Goal: Navigation & Orientation: Find specific page/section

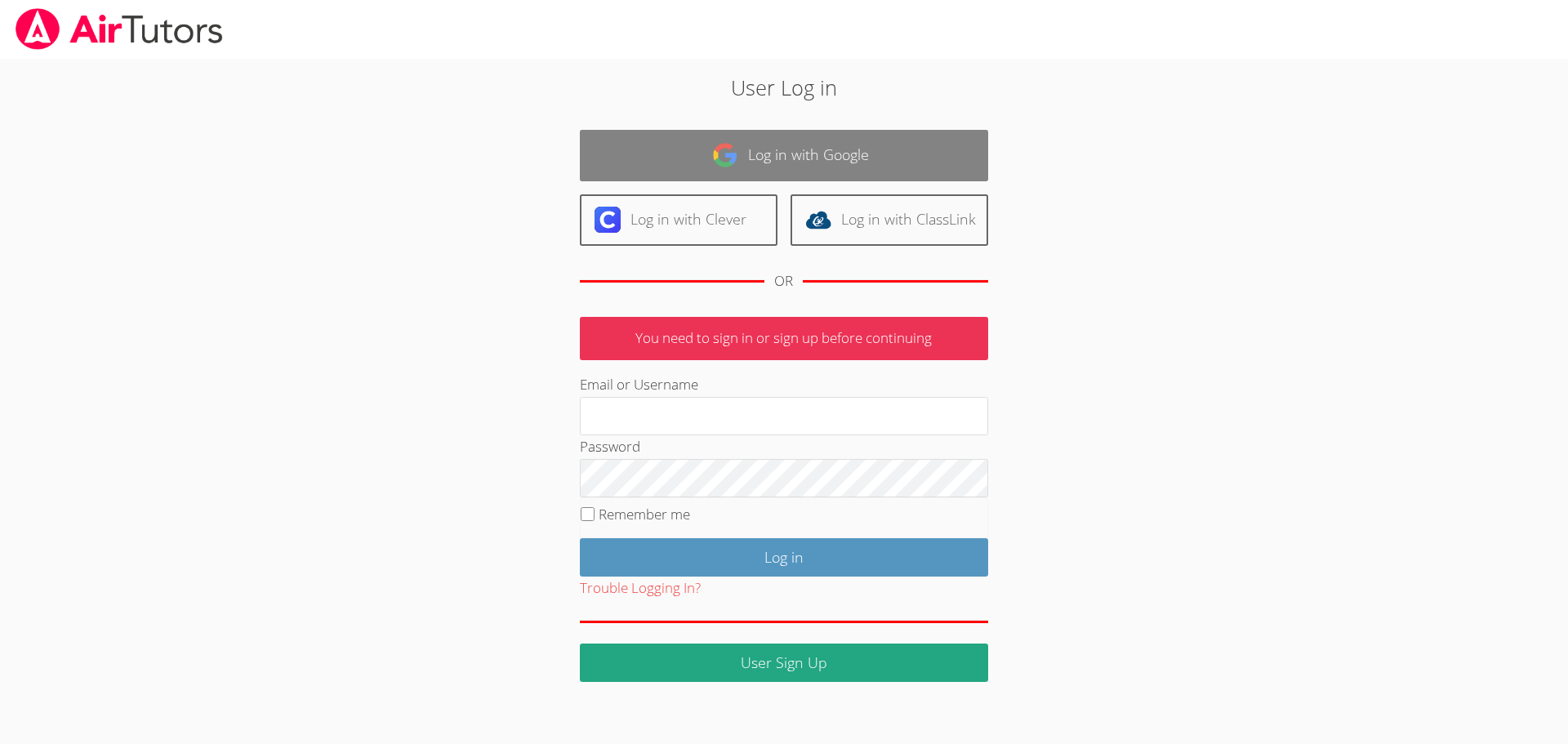
click at [822, 158] on link "Log in with Google" at bounding box center [784, 156] width 409 height 52
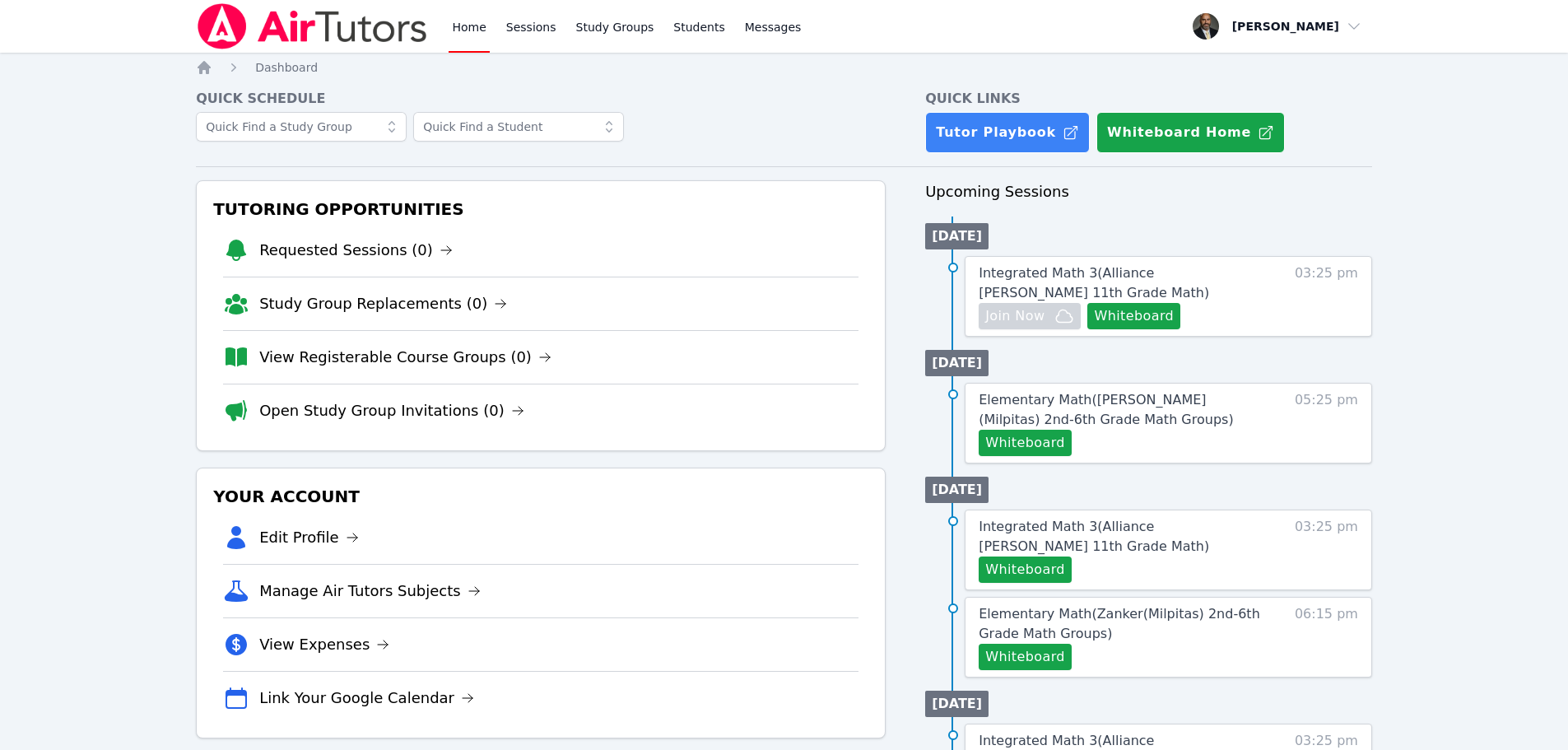
scroll to position [83, 0]
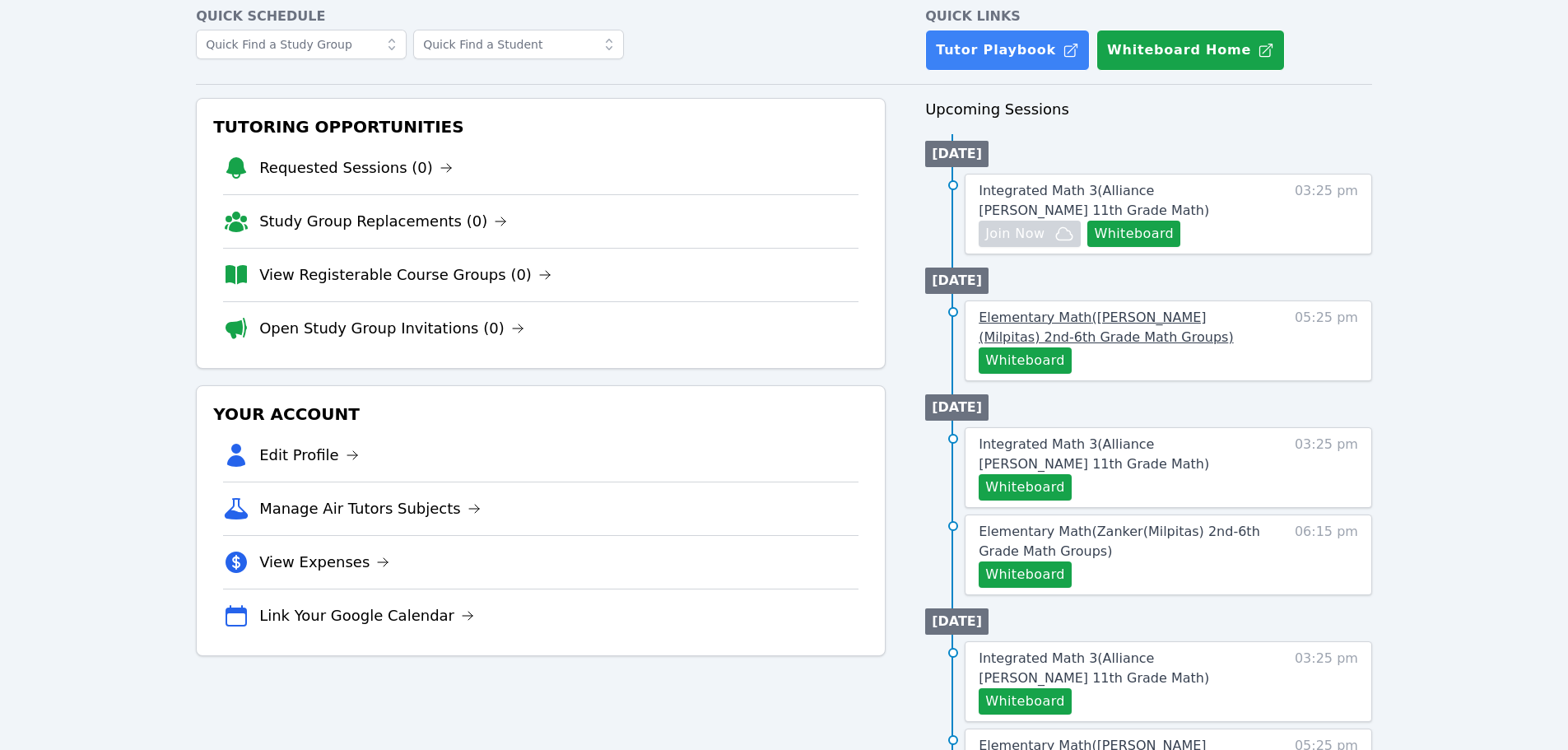
click at [1076, 317] on span "Elementary Math ( [PERSON_NAME] (Milpitas) 2nd-6th Grade Math Groups )" at bounding box center [1106, 327] width 255 height 35
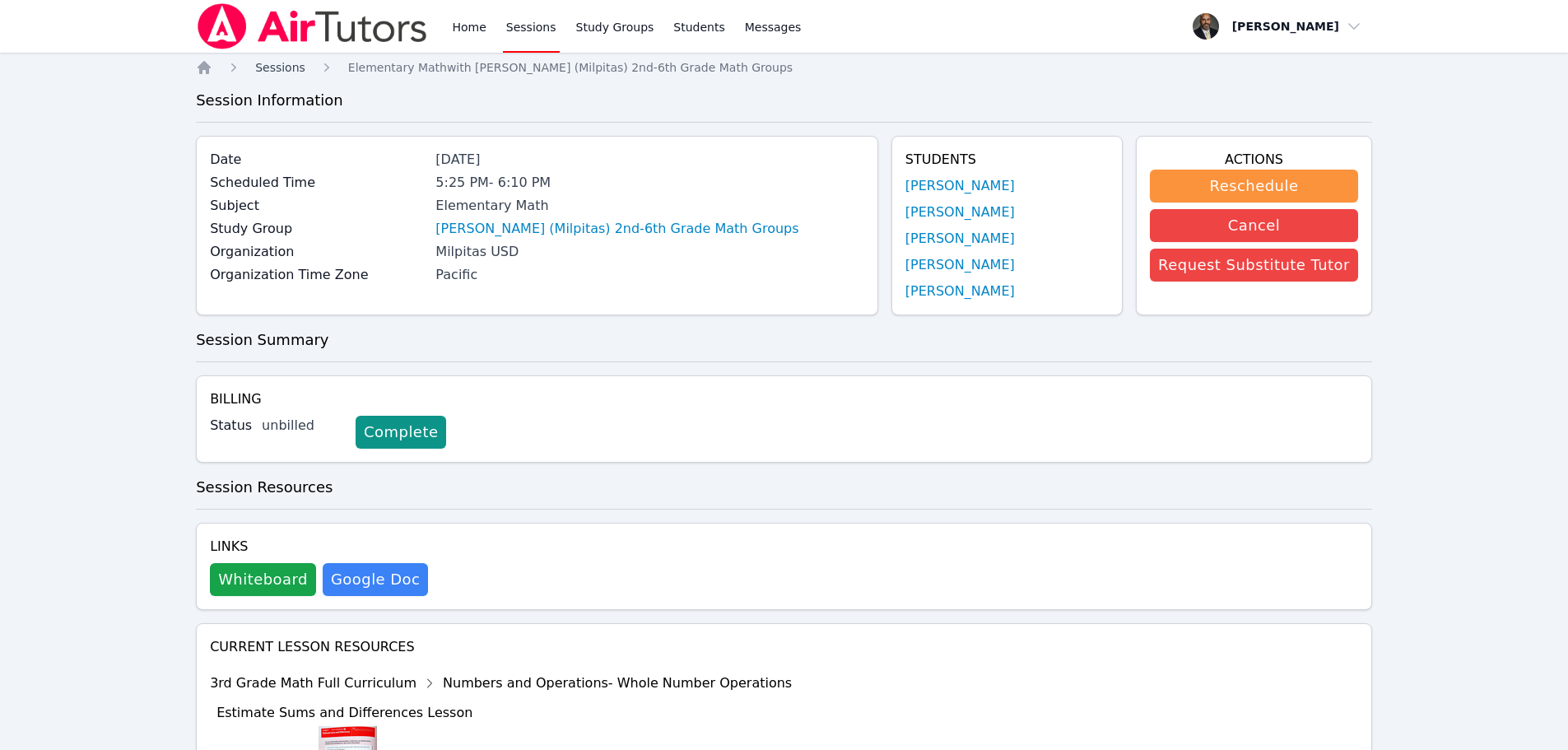
click at [284, 62] on span "Sessions" at bounding box center [280, 68] width 50 height 13
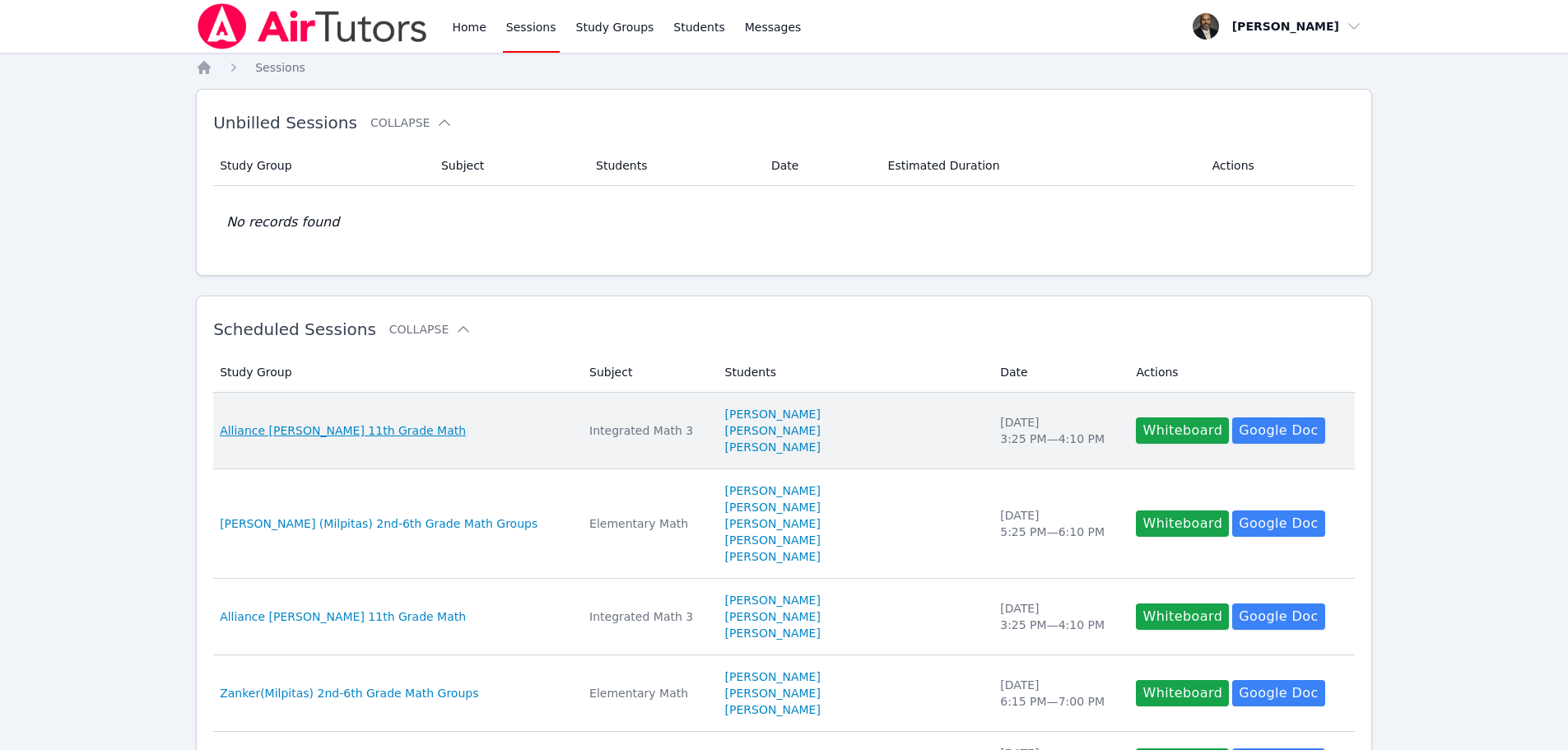
click at [341, 433] on span "Alliance [PERSON_NAME] 11th Grade Math" at bounding box center [342, 430] width 246 height 17
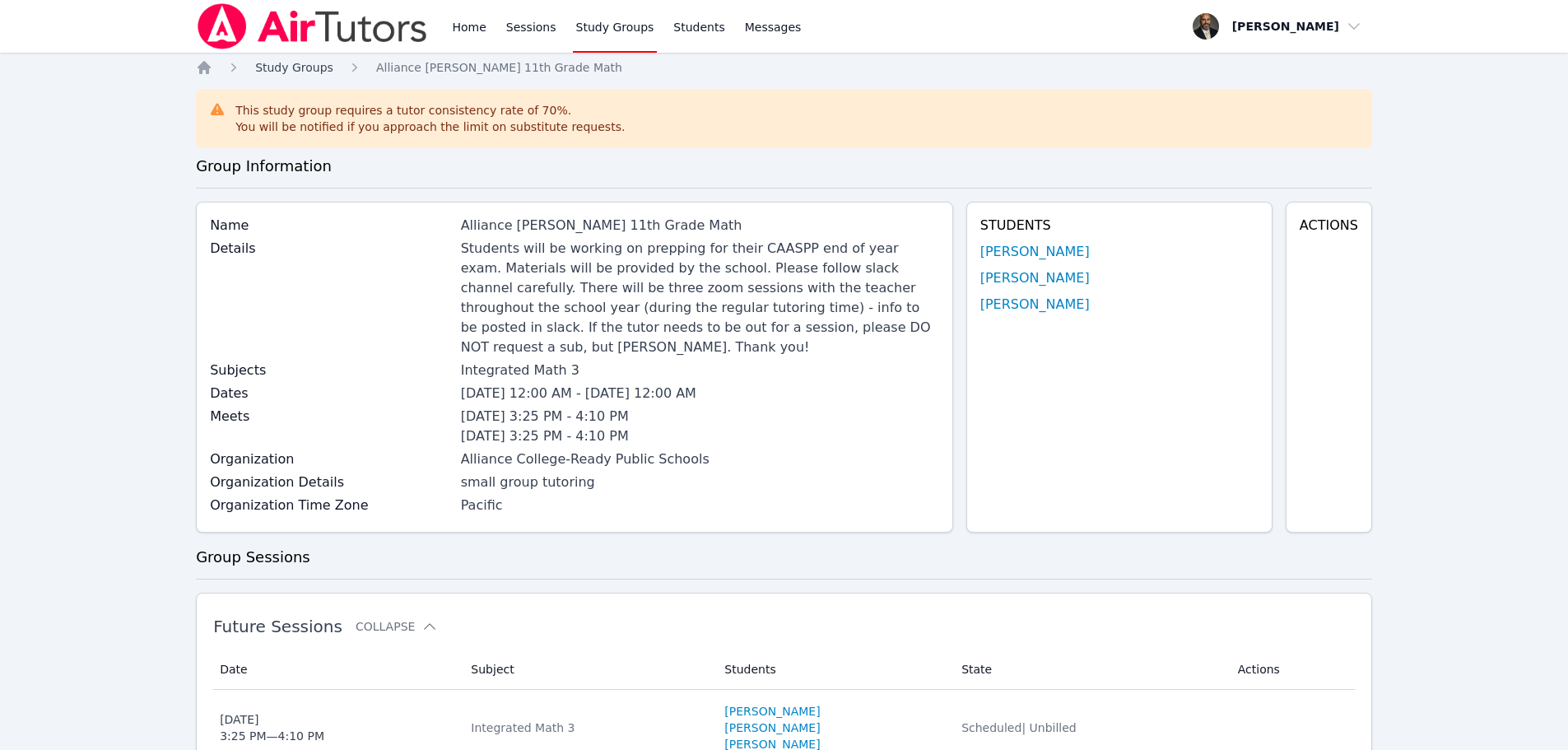
click at [315, 69] on span "Study Groups" at bounding box center [294, 68] width 78 height 13
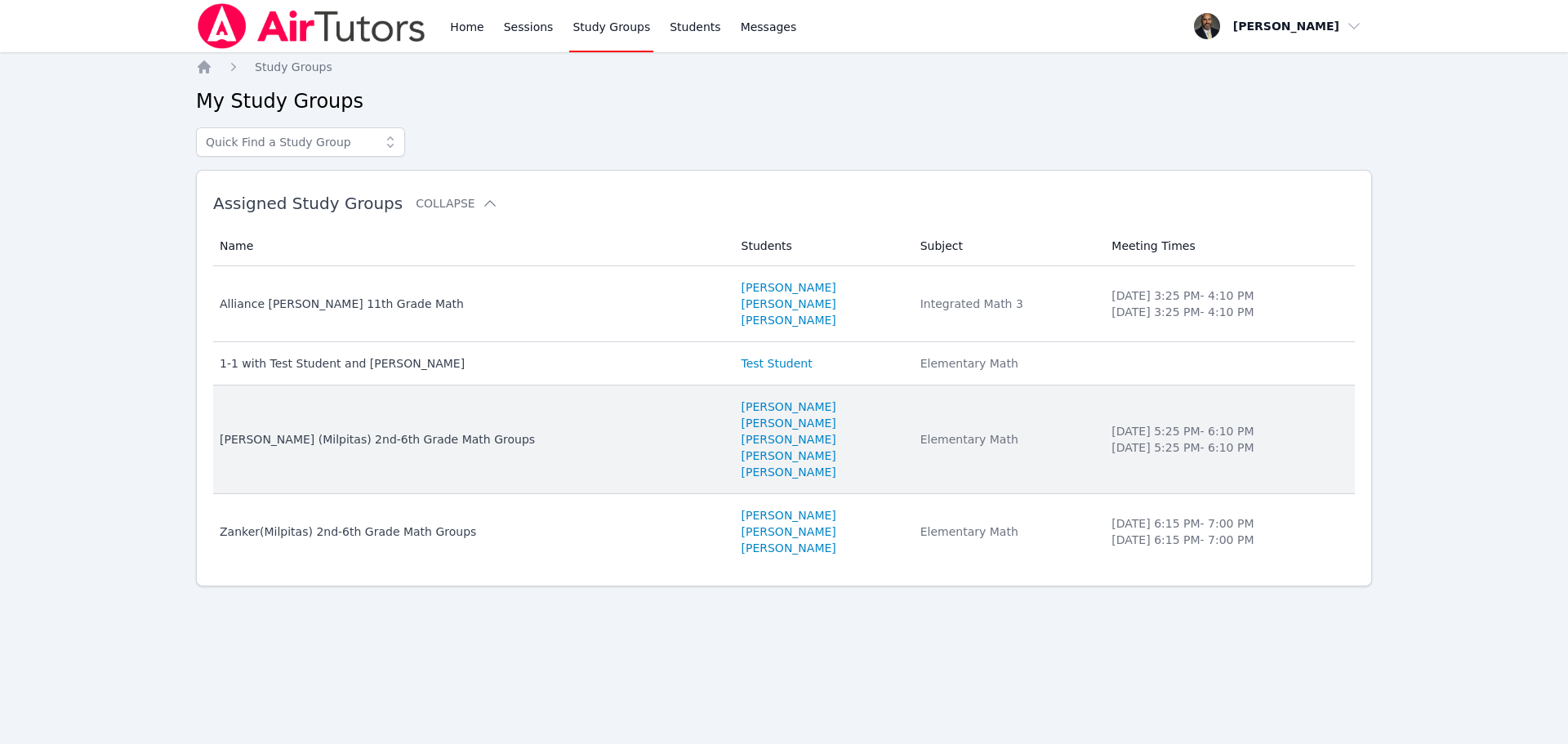
click at [308, 444] on div "[PERSON_NAME] (Milpitas) 2nd-6th Grade Math Groups" at bounding box center [470, 440] width 503 height 17
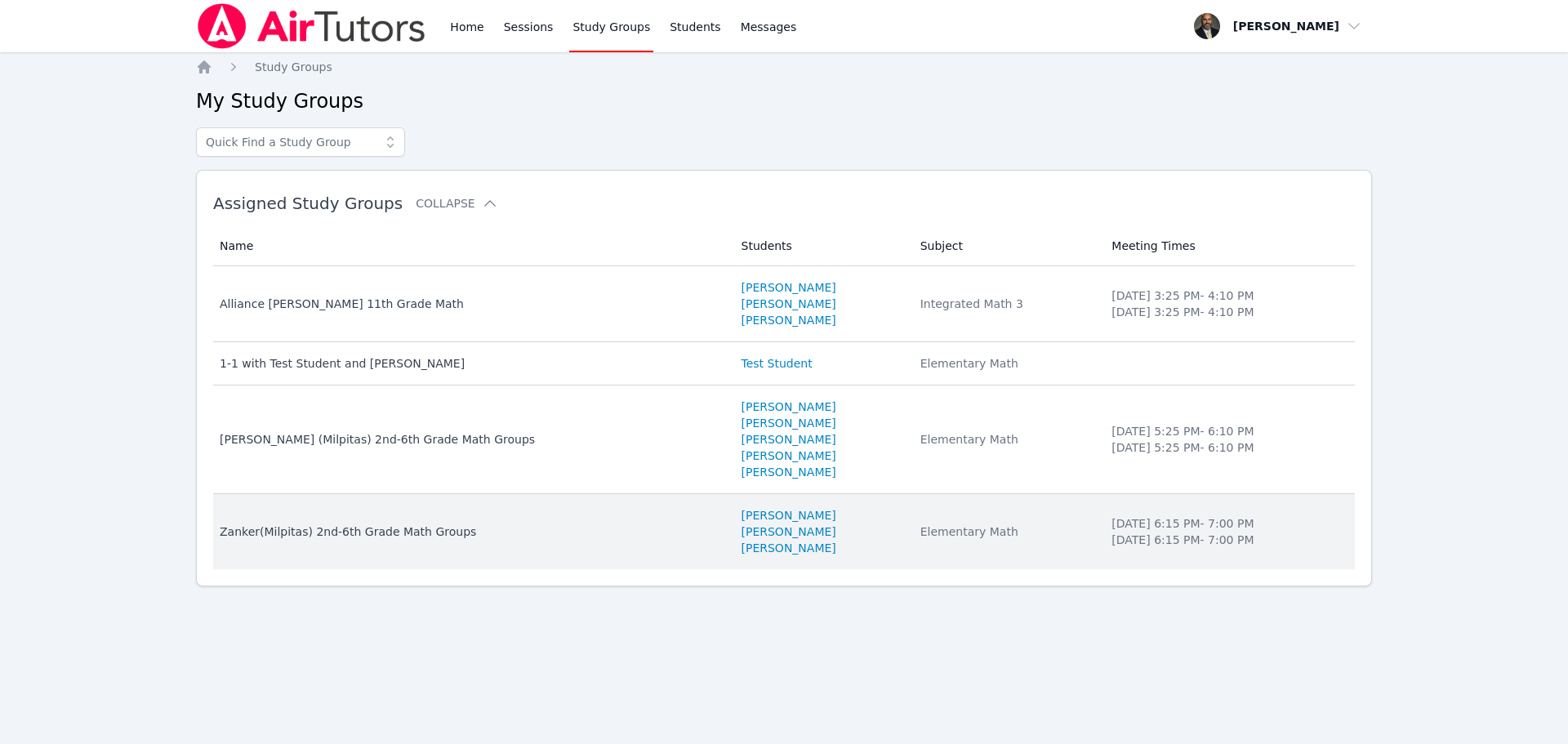
click at [322, 528] on div "Zanker(Milpitas) 2nd-6th Grade Math Groups" at bounding box center [470, 532] width 503 height 17
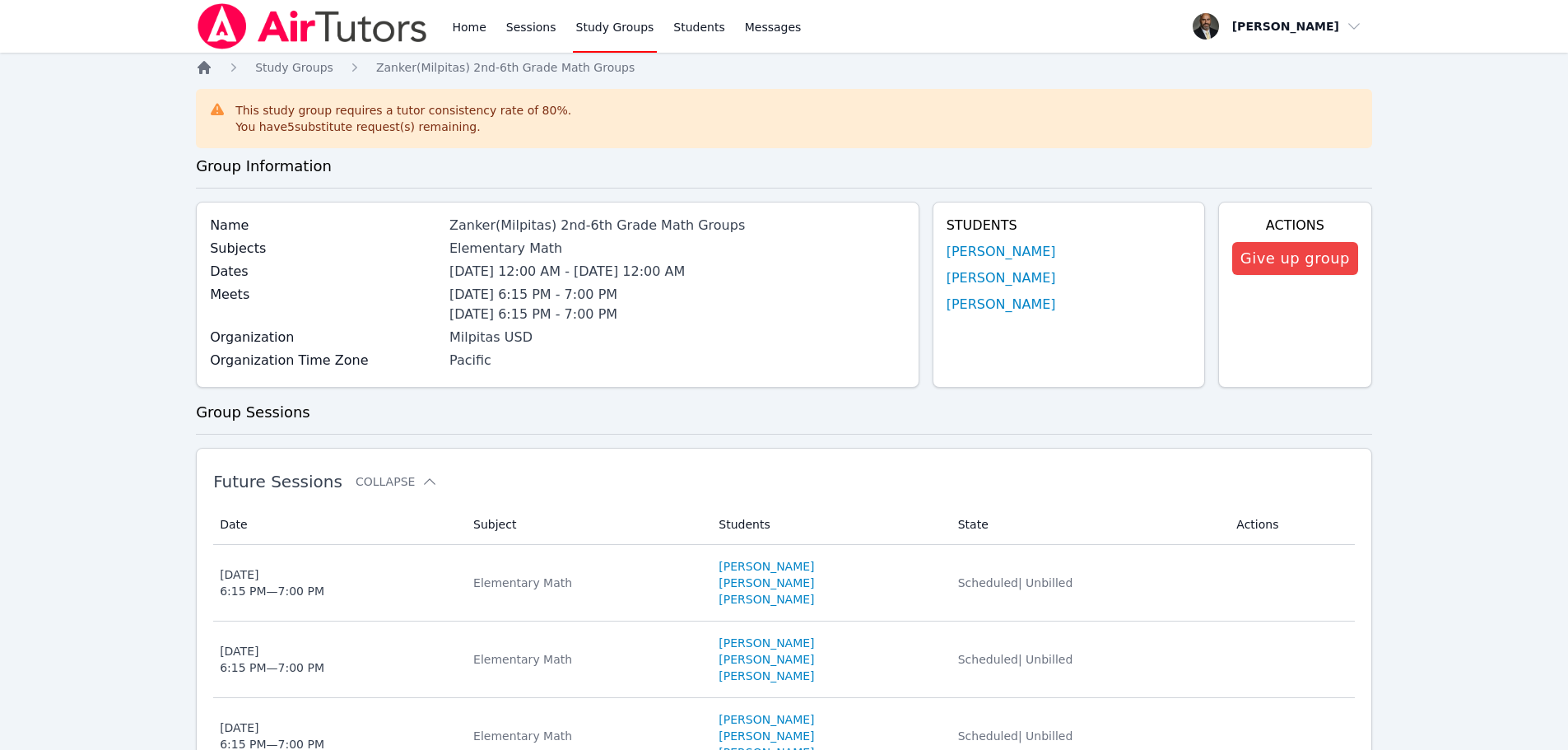
click at [210, 68] on icon "Breadcrumb" at bounding box center [204, 68] width 13 height 13
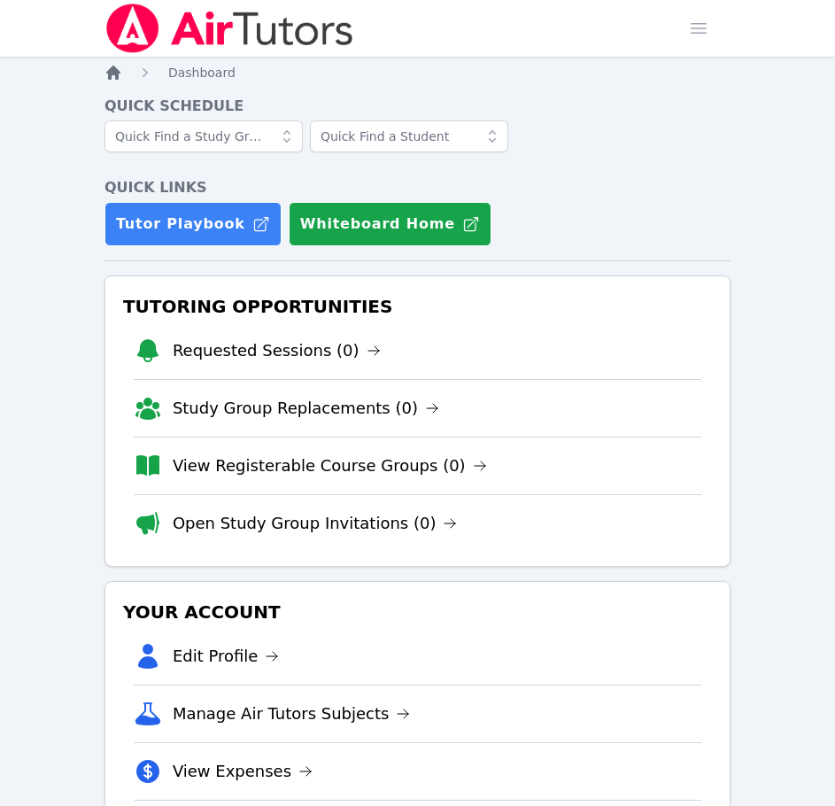
click at [116, 78] on icon "Breadcrumb" at bounding box center [113, 73] width 14 height 14
click at [114, 74] on icon "Breadcrumb" at bounding box center [113, 73] width 14 height 14
drag, startPoint x: 782, startPoint y: 338, endPoint x: 501, endPoint y: 336, distance: 280.7
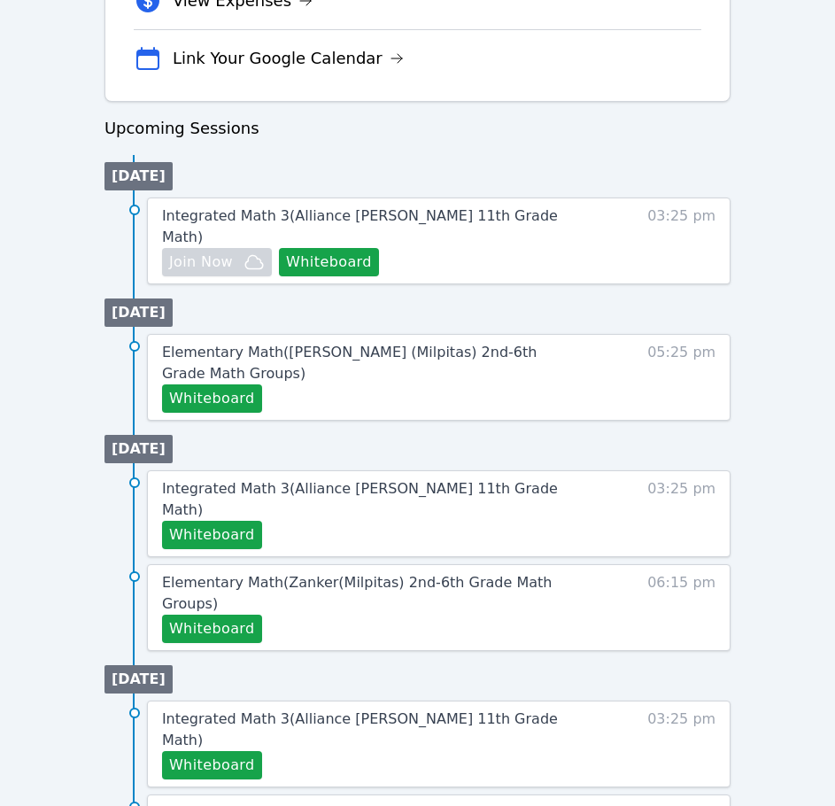
scroll to position [797, 0]
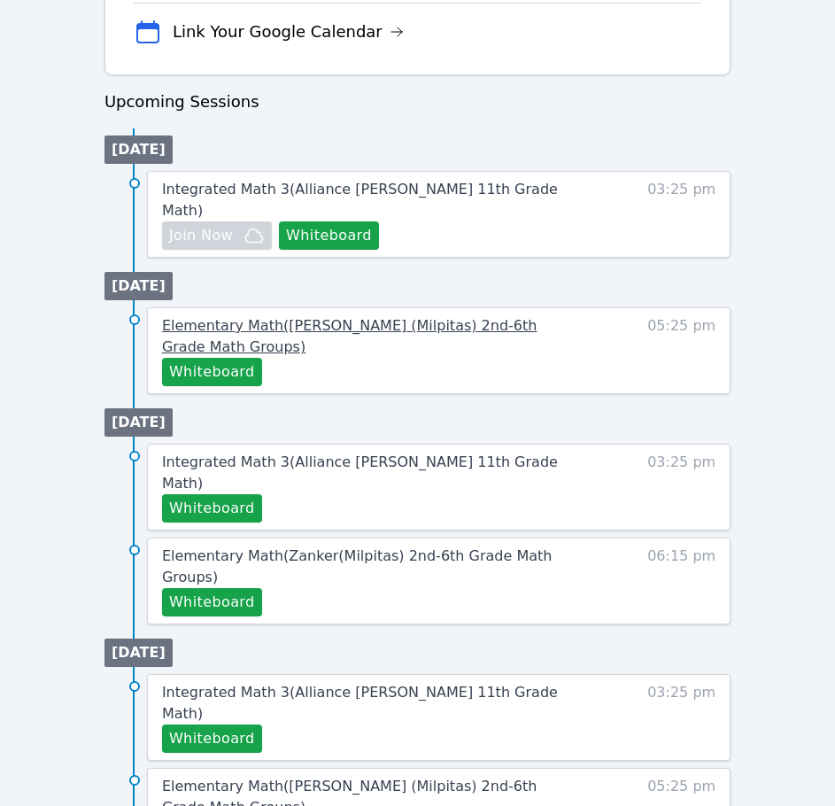
click at [308, 317] on span "Elementary Math ( [PERSON_NAME] (Milpitas) 2nd-6th Grade Math Groups )" at bounding box center [349, 336] width 375 height 38
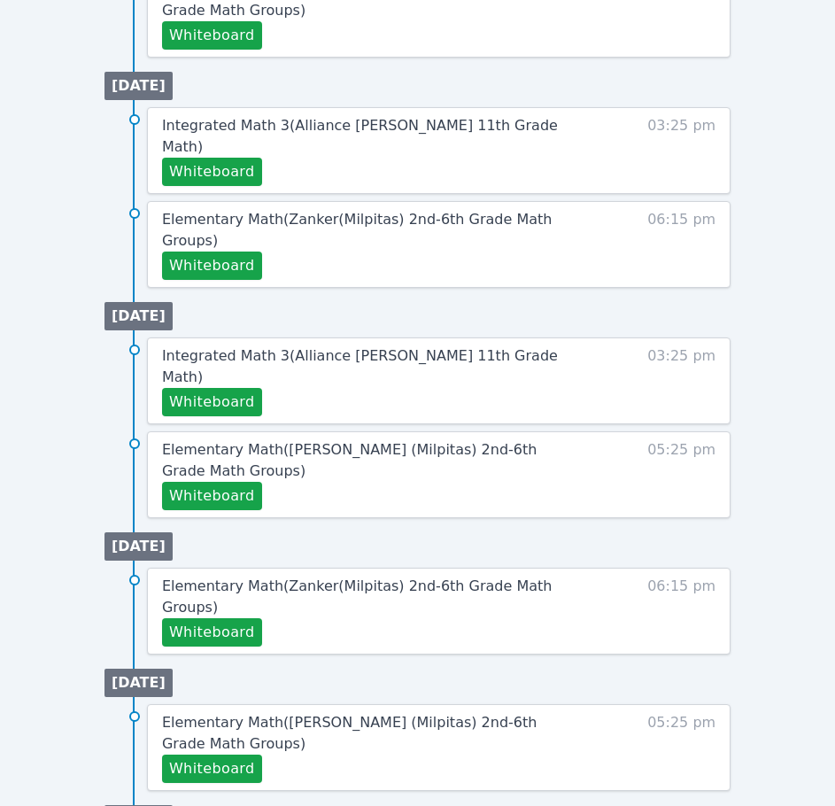
scroll to position [1090, 0]
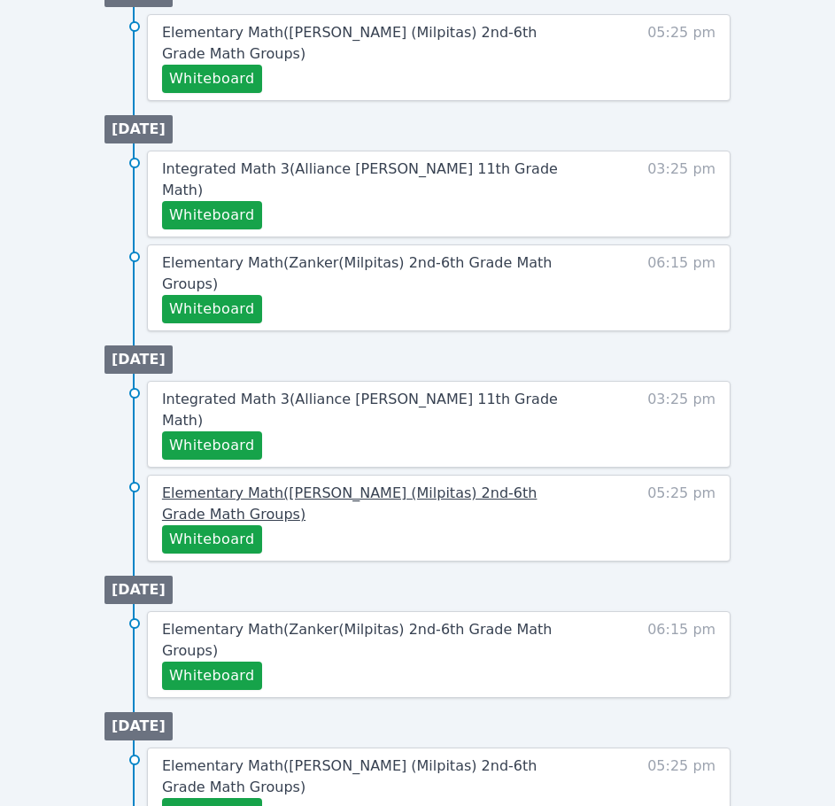
click at [522, 484] on span "Elementary Math ( [PERSON_NAME] (Milpitas) 2nd-6th Grade Math Groups )" at bounding box center [349, 503] width 375 height 38
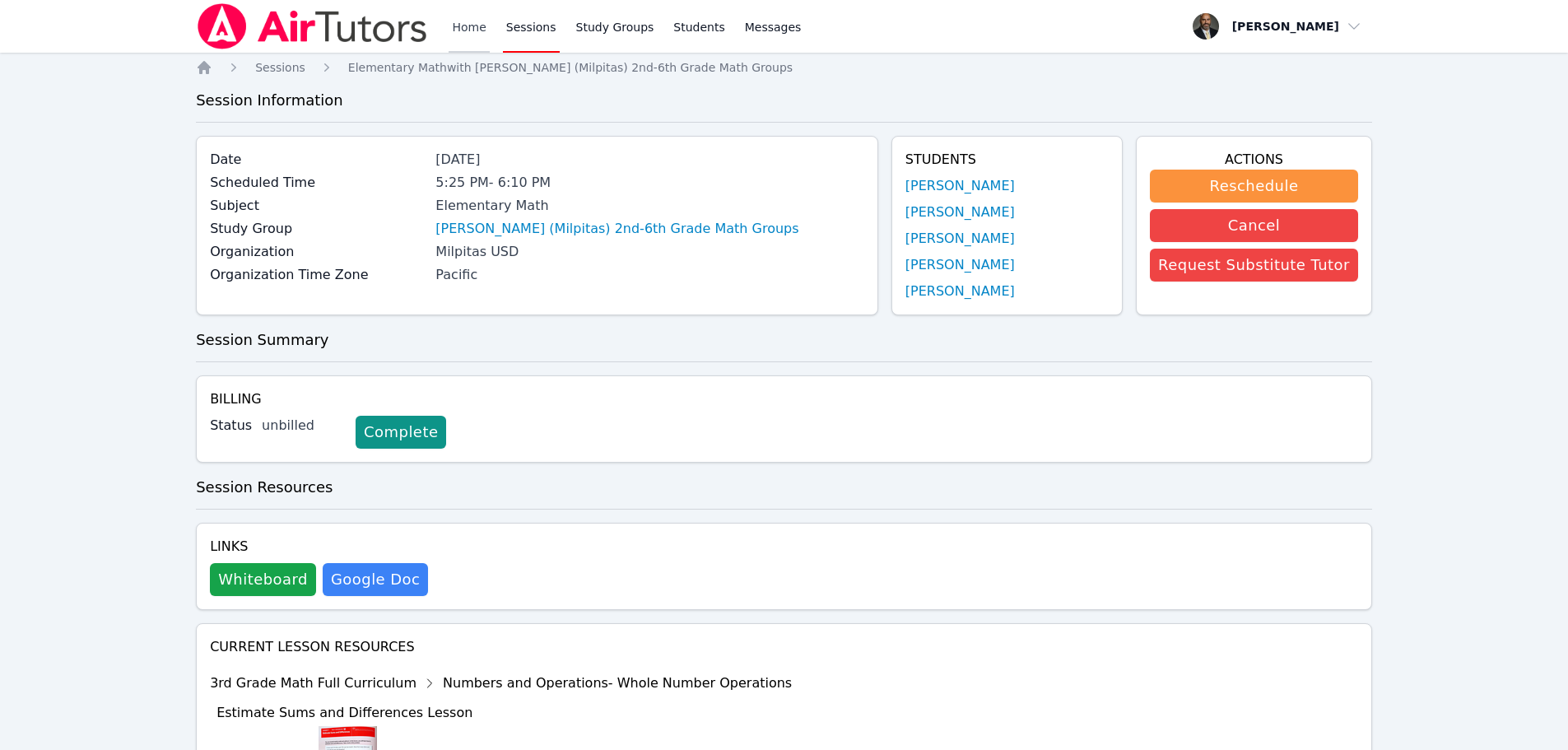
click at [456, 27] on link "Home" at bounding box center [468, 26] width 40 height 53
